Goal: Navigation & Orientation: Understand site structure

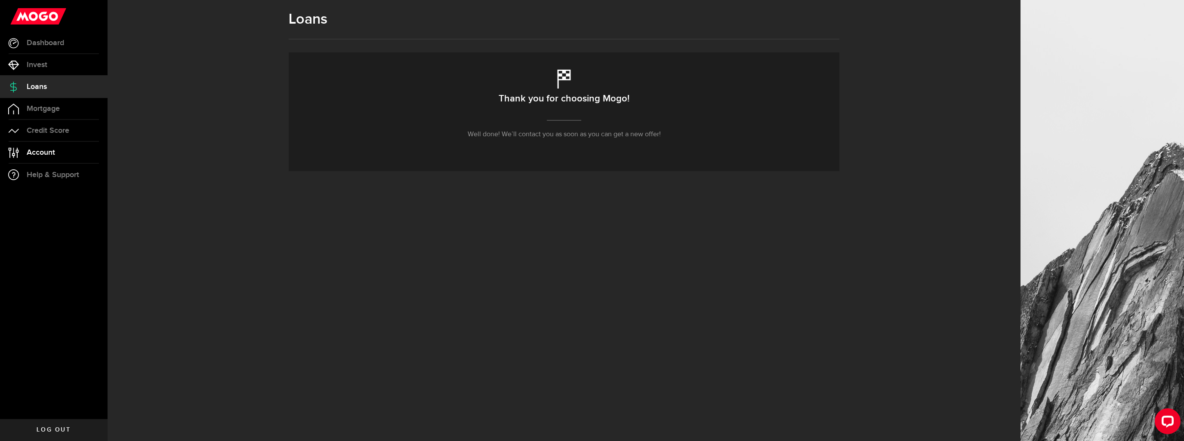
click at [53, 152] on span "Account" at bounding box center [41, 153] width 28 height 8
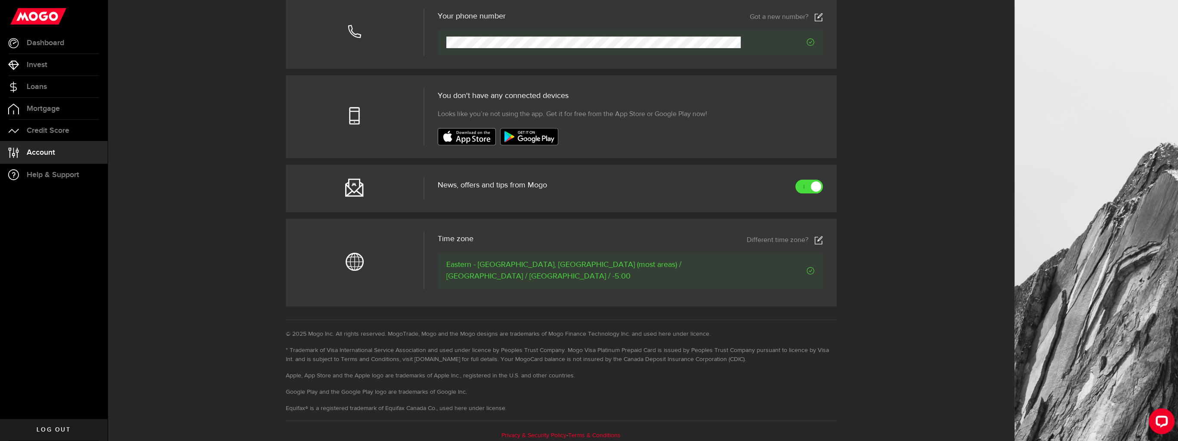
scroll to position [256, 0]
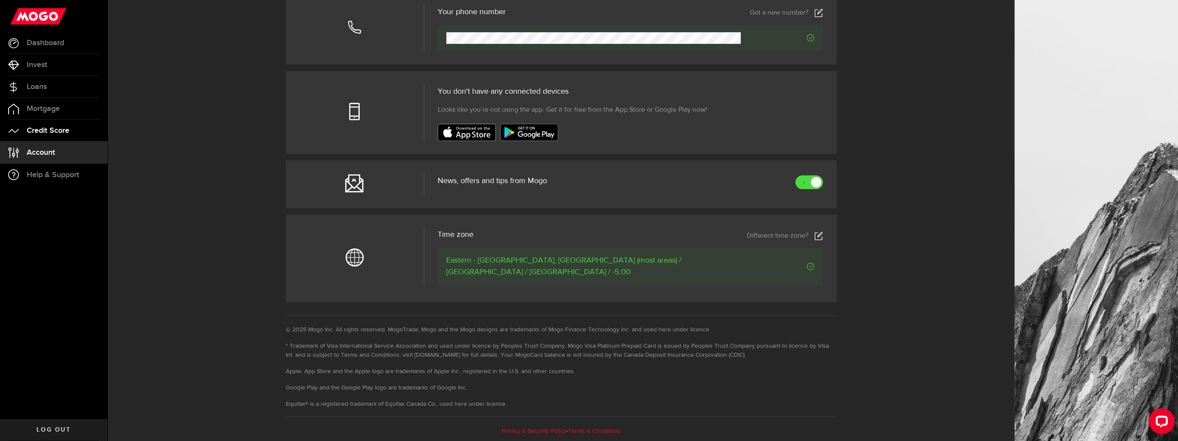
click at [50, 134] on span "Credit Score" at bounding box center [48, 131] width 43 height 8
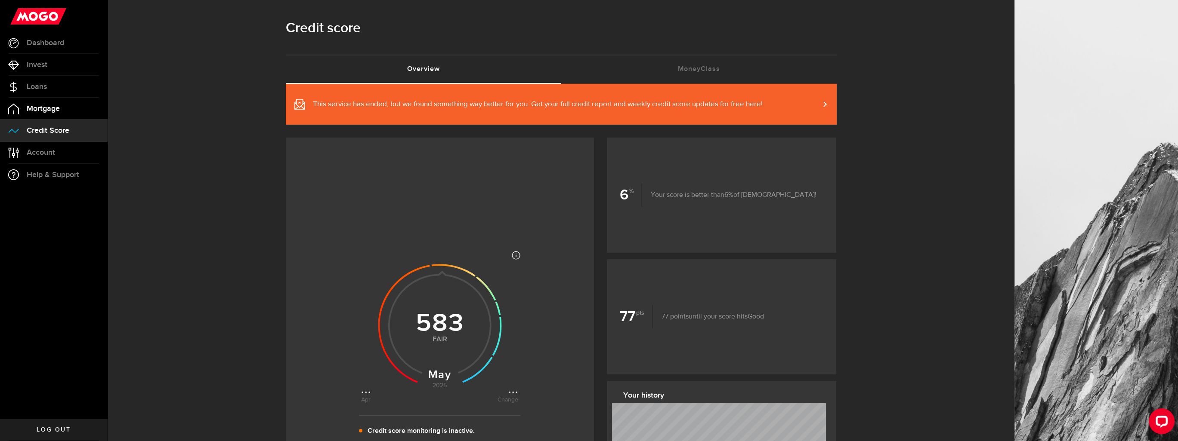
click at [55, 105] on span "Mortgage" at bounding box center [43, 109] width 33 height 8
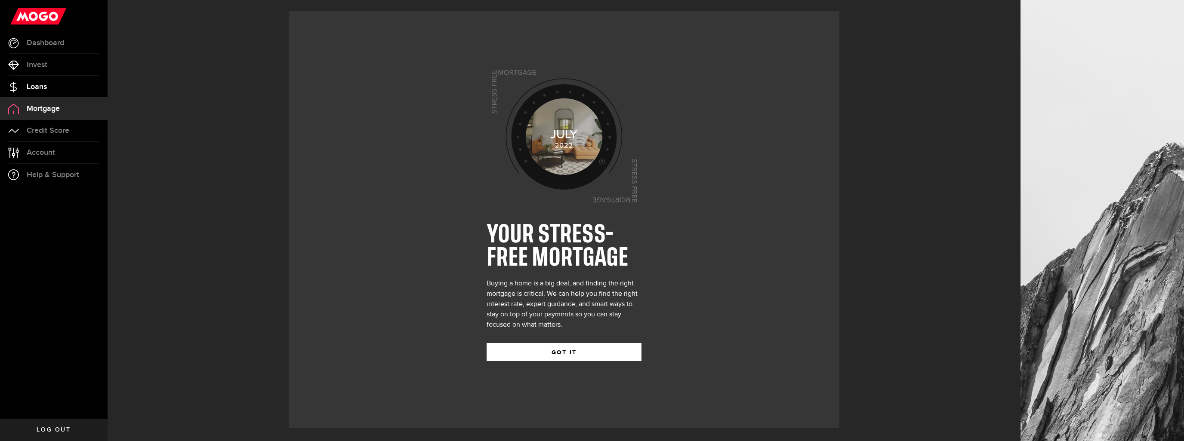
click at [38, 83] on span "Loans" at bounding box center [37, 87] width 20 height 8
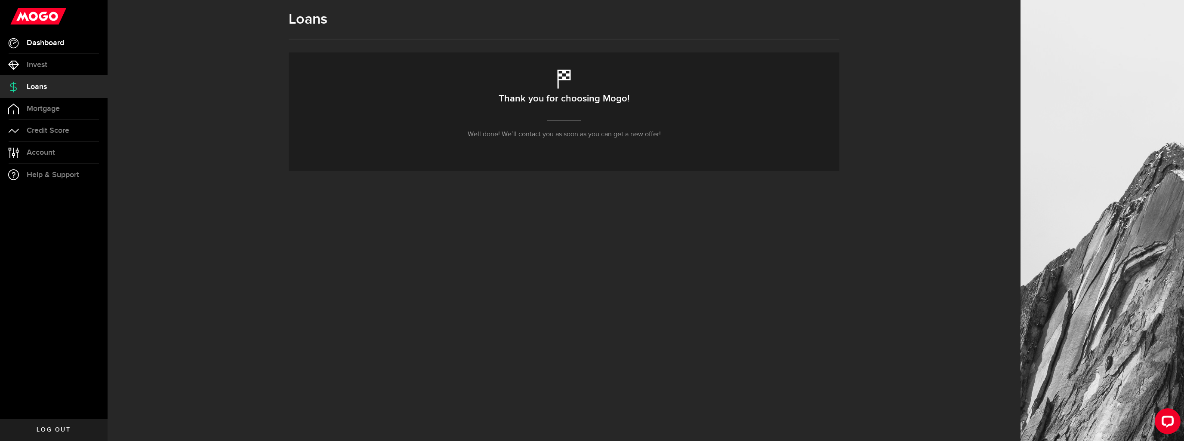
click at [36, 42] on span "Dashboard" at bounding box center [45, 43] width 37 height 8
